Goal: Information Seeking & Learning: Learn about a topic

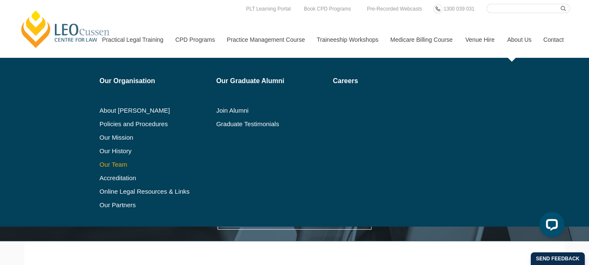
click at [120, 161] on link "Our Team" at bounding box center [155, 164] width 111 height 7
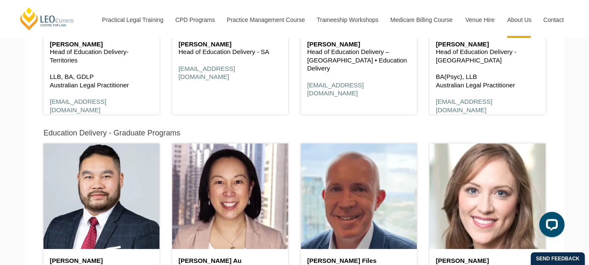
scroll to position [1021, 0]
